Goal: Task Accomplishment & Management: Manage account settings

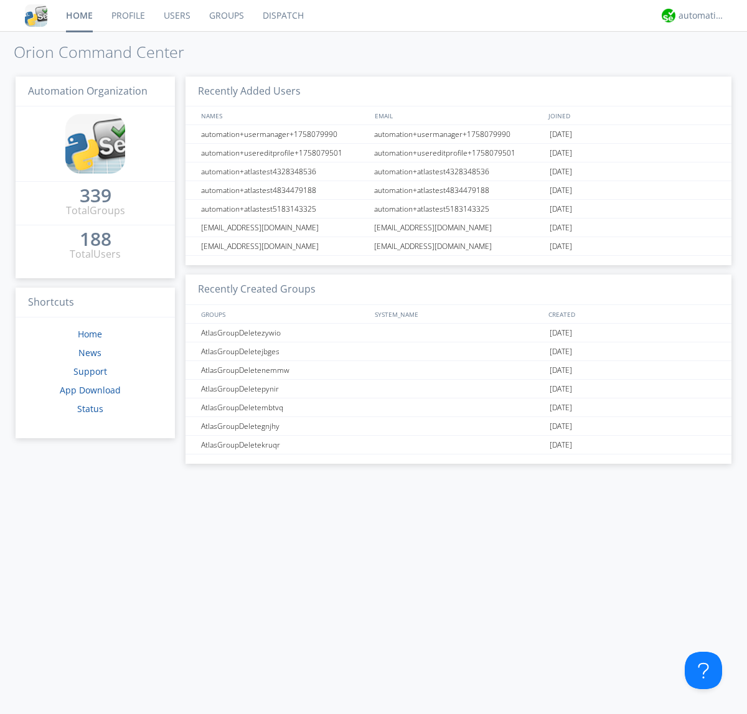
click at [225, 16] on link "Groups" at bounding box center [227, 15] width 54 height 31
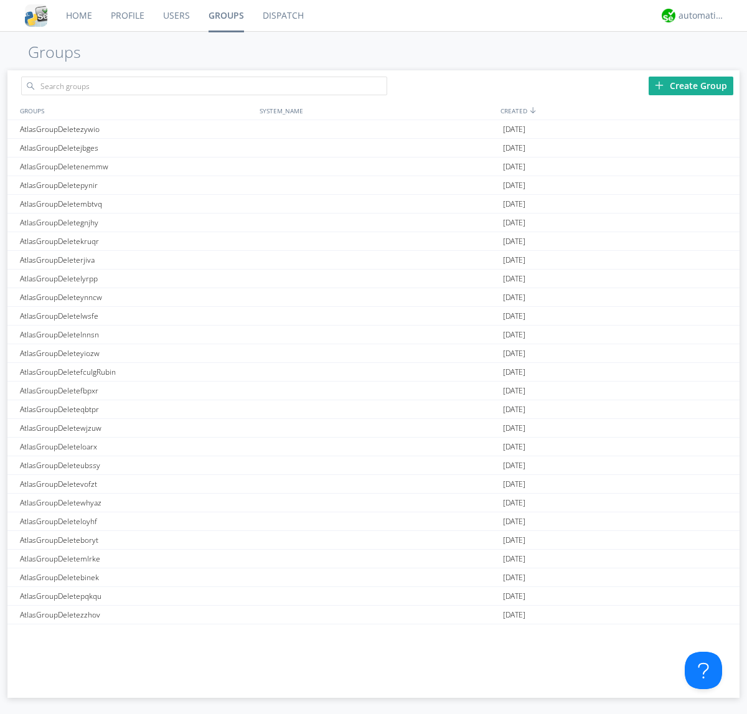
click at [691, 85] on div "Create Group" at bounding box center [690, 86] width 85 height 19
click at [225, 16] on link "Groups" at bounding box center [226, 15] width 54 height 31
type input "AtlasGroupDeletestmln"
click at [136, 129] on div "AtlasGroupDeletestmln" at bounding box center [137, 129] width 240 height 18
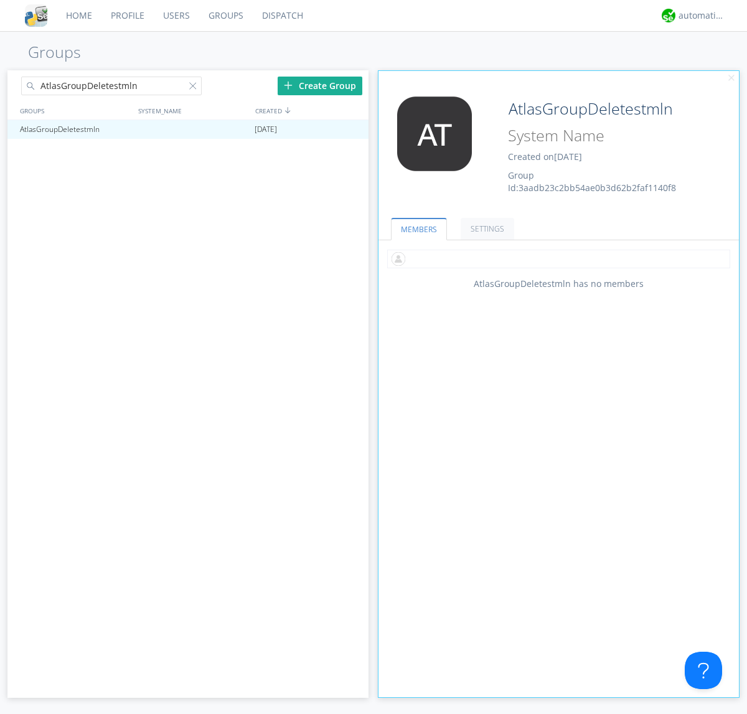
click at [558, 258] on input "text" at bounding box center [558, 259] width 343 height 19
type input "automation+atlas0005"
click at [556, 258] on input "text" at bounding box center [558, 259] width 343 height 19
type input "automation+atlas0004"
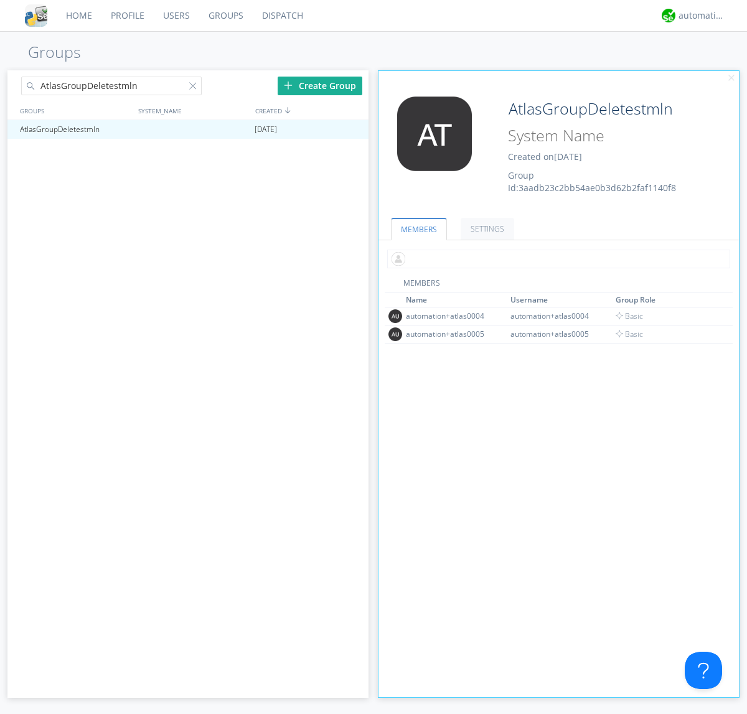
click at [556, 258] on input "text" at bounding box center [558, 259] width 343 height 19
click at [625, 334] on span "Basic" at bounding box center [629, 334] width 28 height 11
click at [556, 258] on input "text" at bounding box center [558, 259] width 343 height 19
click at [625, 315] on span "Basic" at bounding box center [629, 315] width 28 height 11
click at [352, 129] on div at bounding box center [353, 129] width 12 height 10
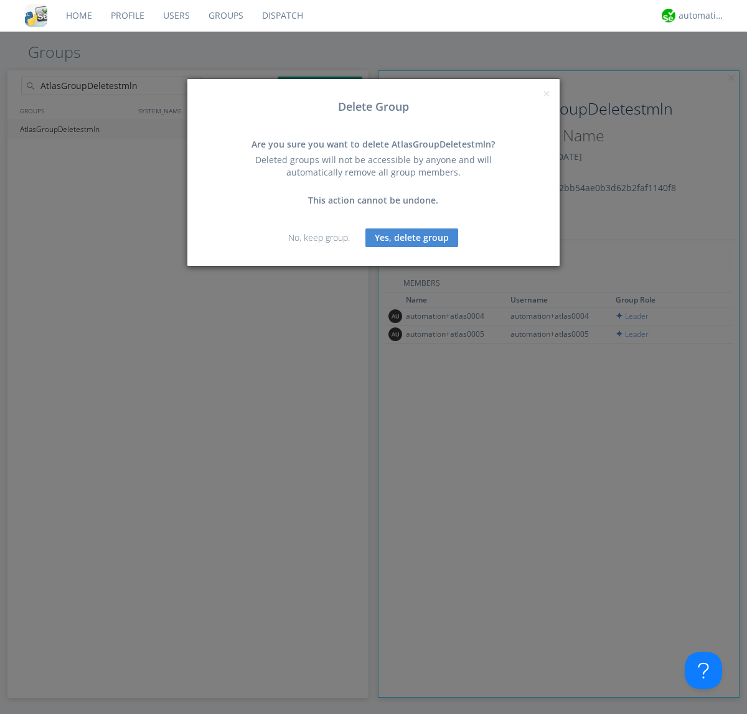
click at [412, 237] on button "Yes, delete group" at bounding box center [411, 237] width 93 height 19
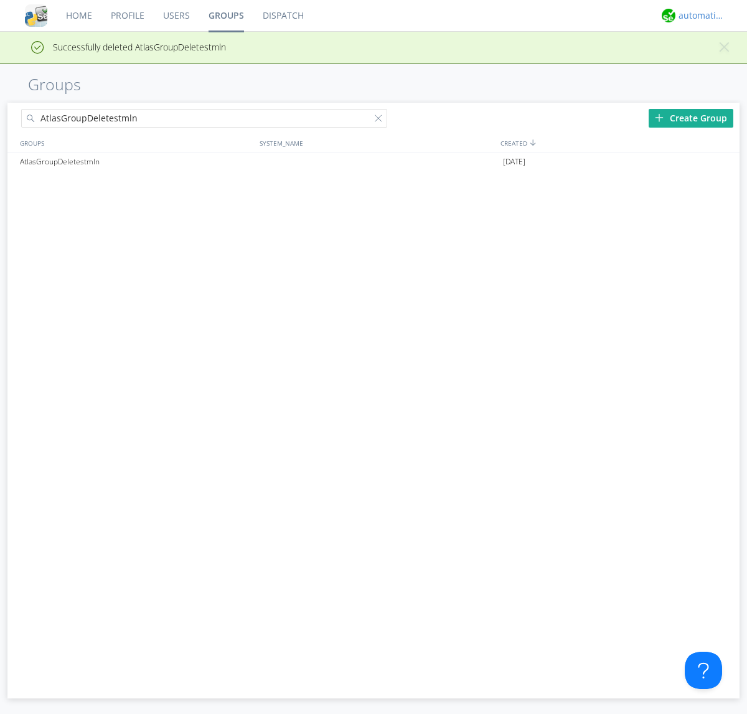
click at [698, 16] on div "automation+atlas" at bounding box center [701, 15] width 47 height 12
